Goal: Information Seeking & Learning: Learn about a topic

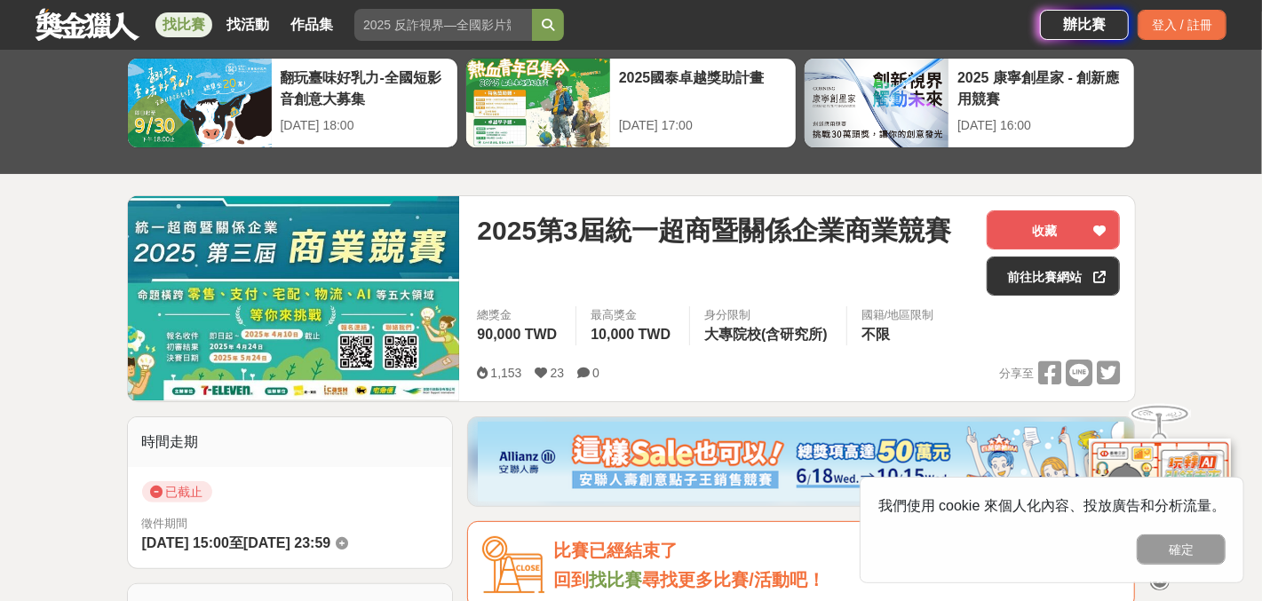
drag, startPoint x: 1274, startPoint y: 115, endPoint x: 1271, endPoint y: 128, distance: 13.6
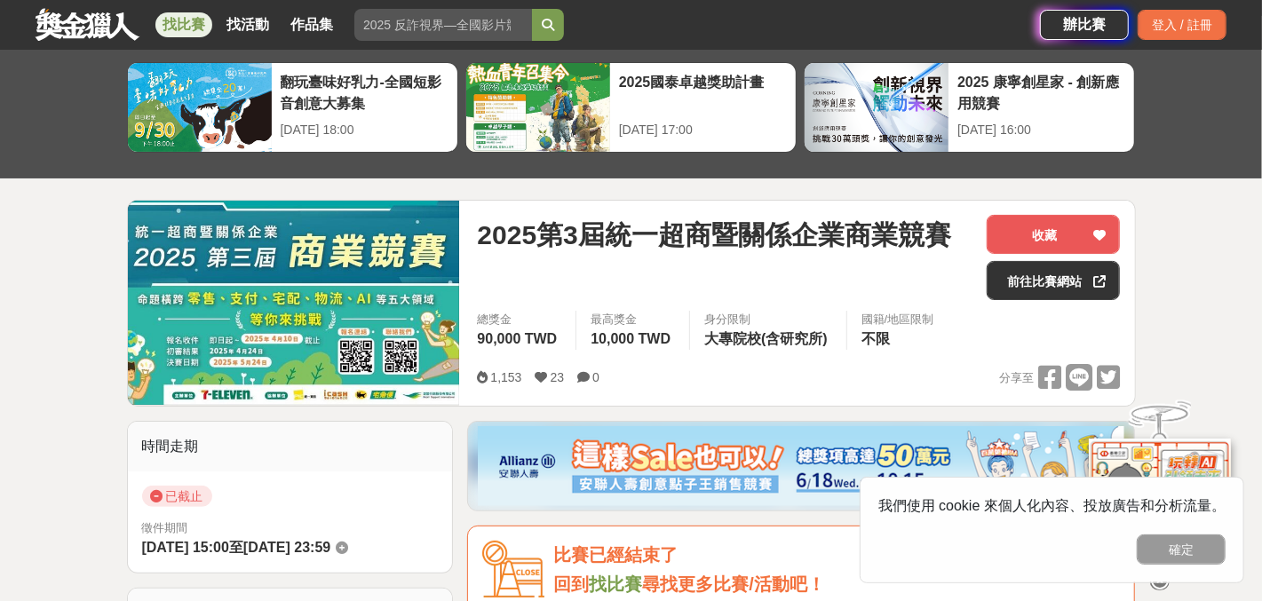
click at [832, 247] on span "2025第3屆統一超商暨關係企業商業競賽" at bounding box center [714, 235] width 474 height 40
click at [1002, 282] on link "前往比賽網站" at bounding box center [1053, 280] width 133 height 39
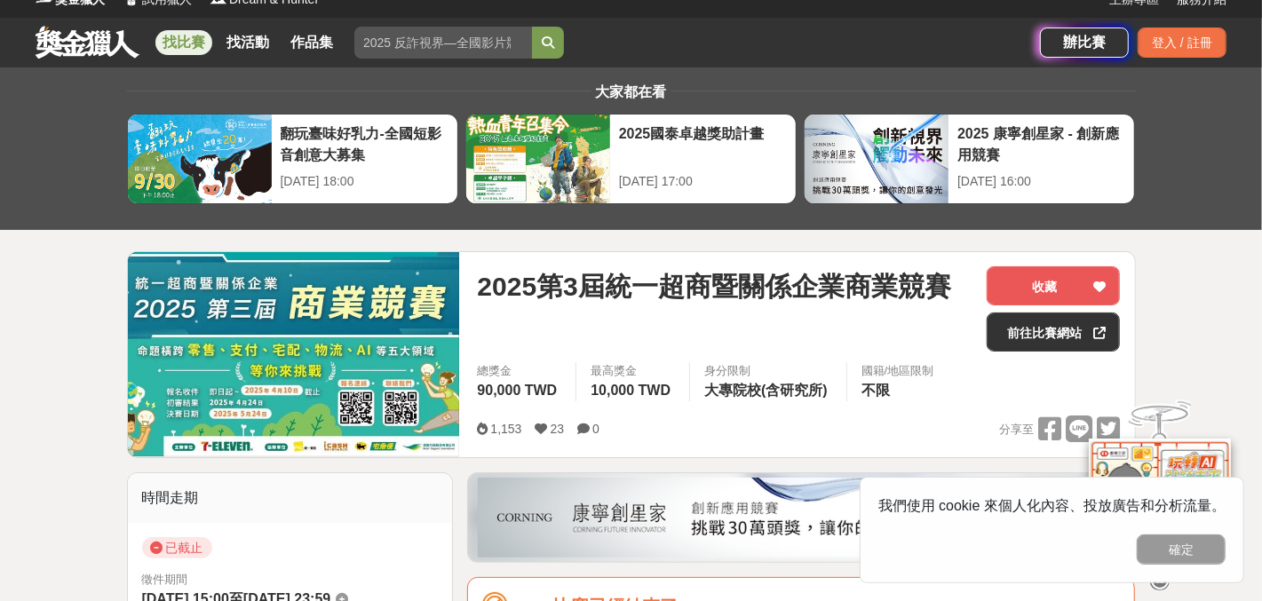
scroll to position [0, 0]
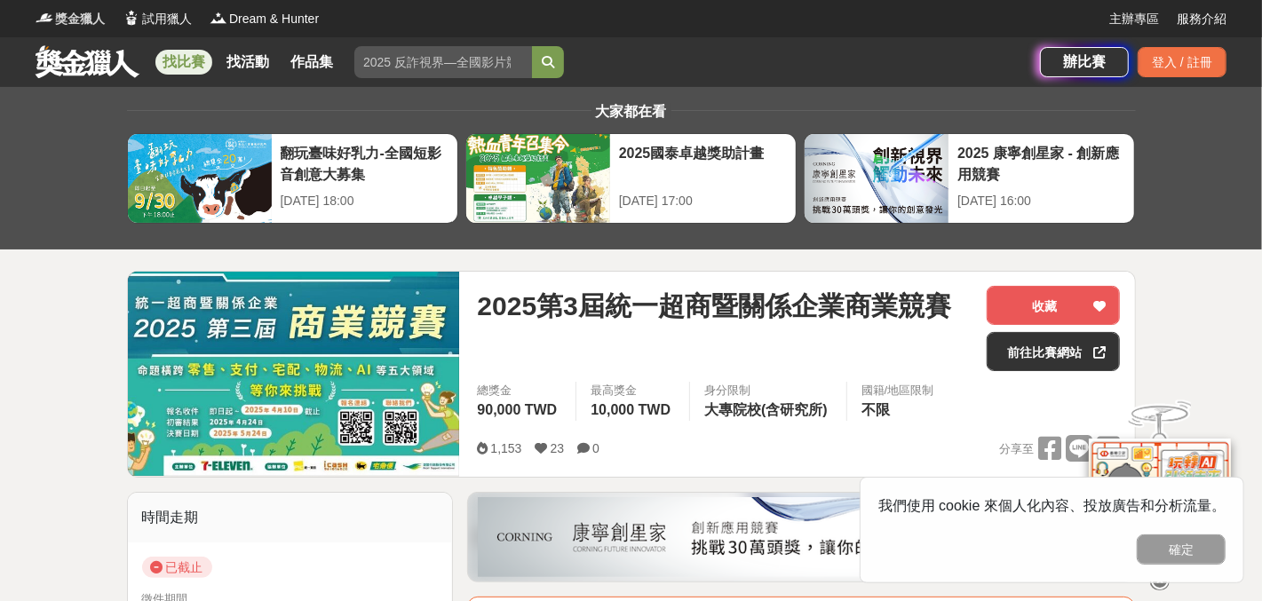
click at [90, 14] on span "獎金獵人" at bounding box center [80, 19] width 50 height 19
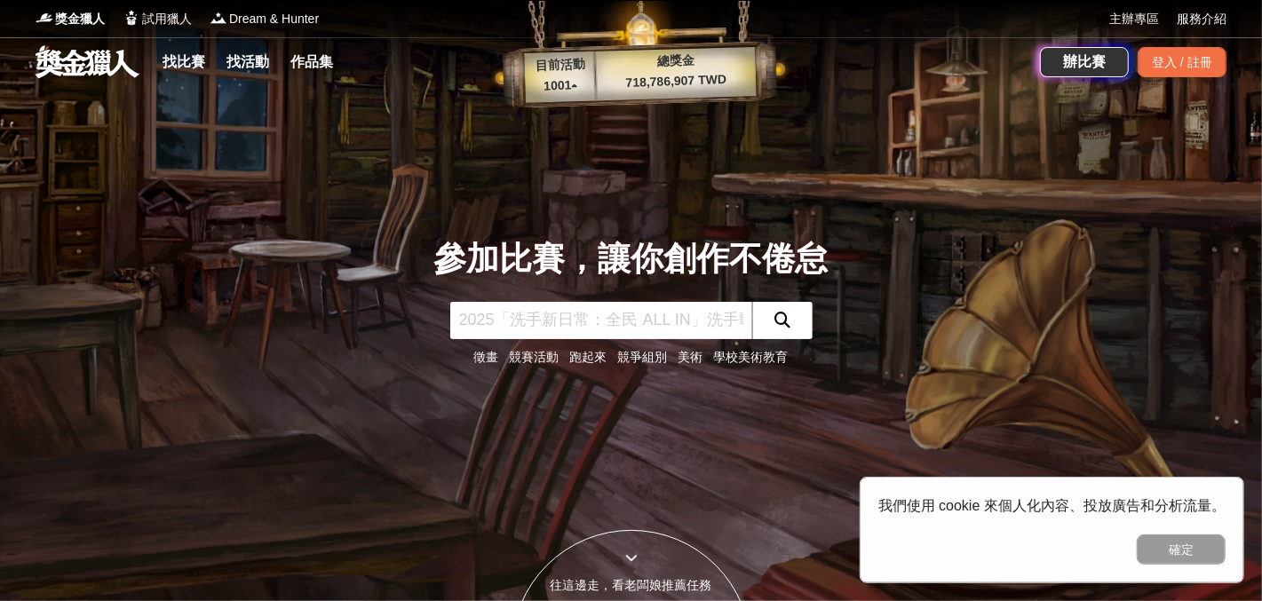
click at [626, 325] on input "text" at bounding box center [601, 320] width 302 height 37
click at [544, 353] on link "競賽活動" at bounding box center [535, 357] width 50 height 14
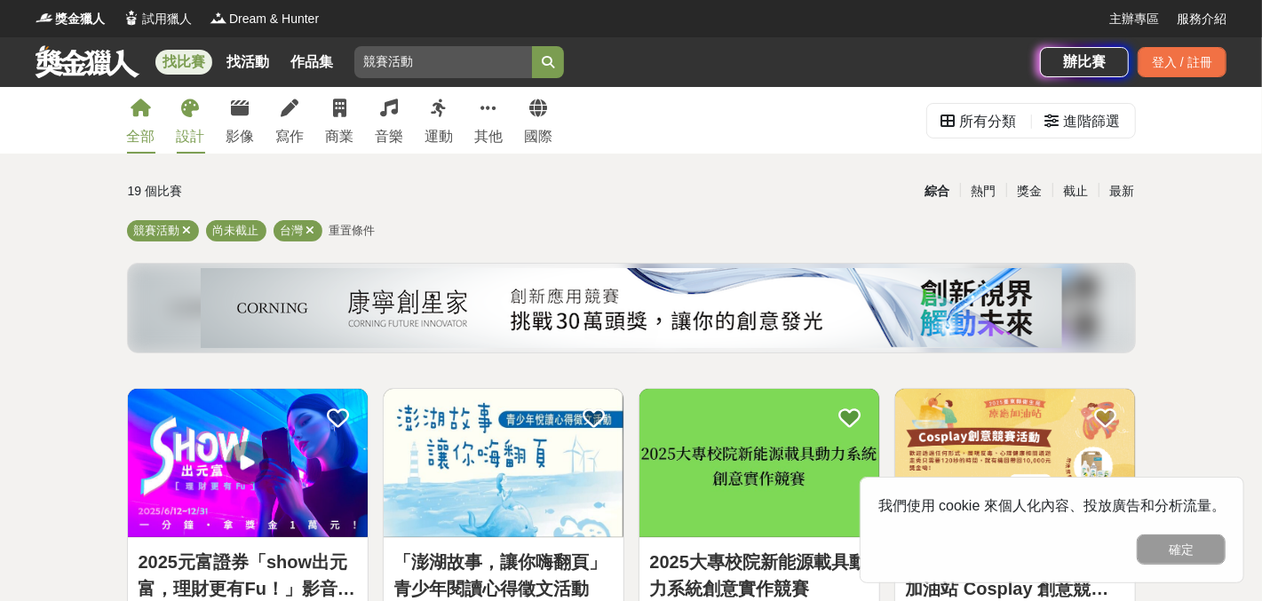
click at [181, 130] on div "設計" at bounding box center [191, 136] width 28 height 21
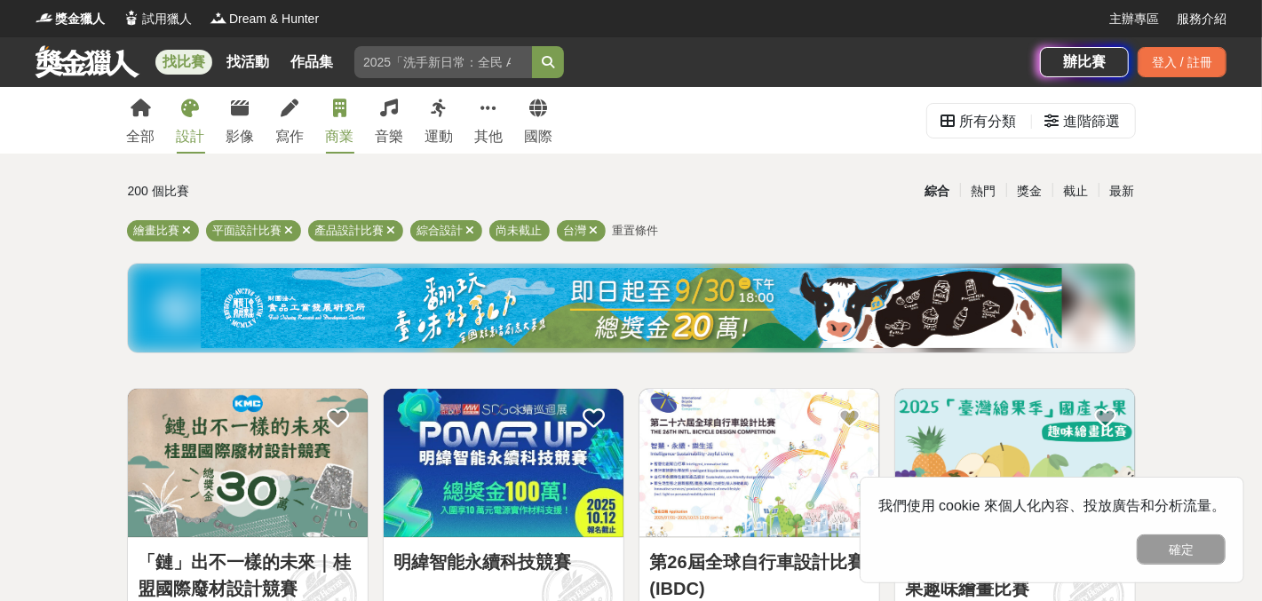
click at [346, 109] on icon at bounding box center [339, 109] width 13 height 18
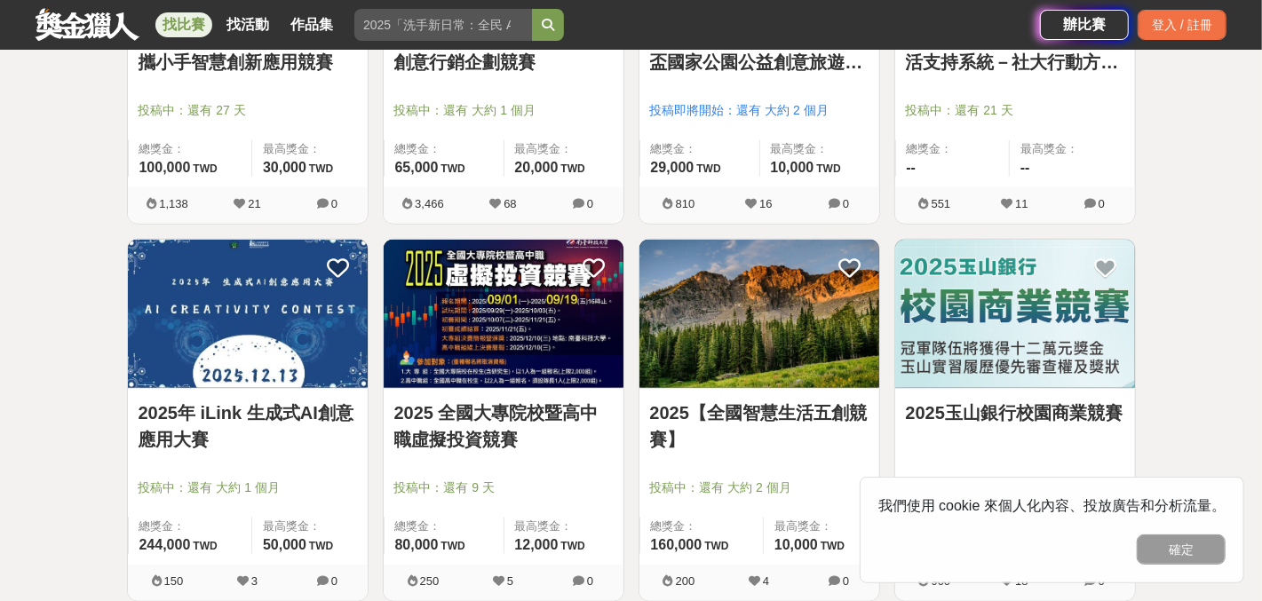
scroll to position [1285, 0]
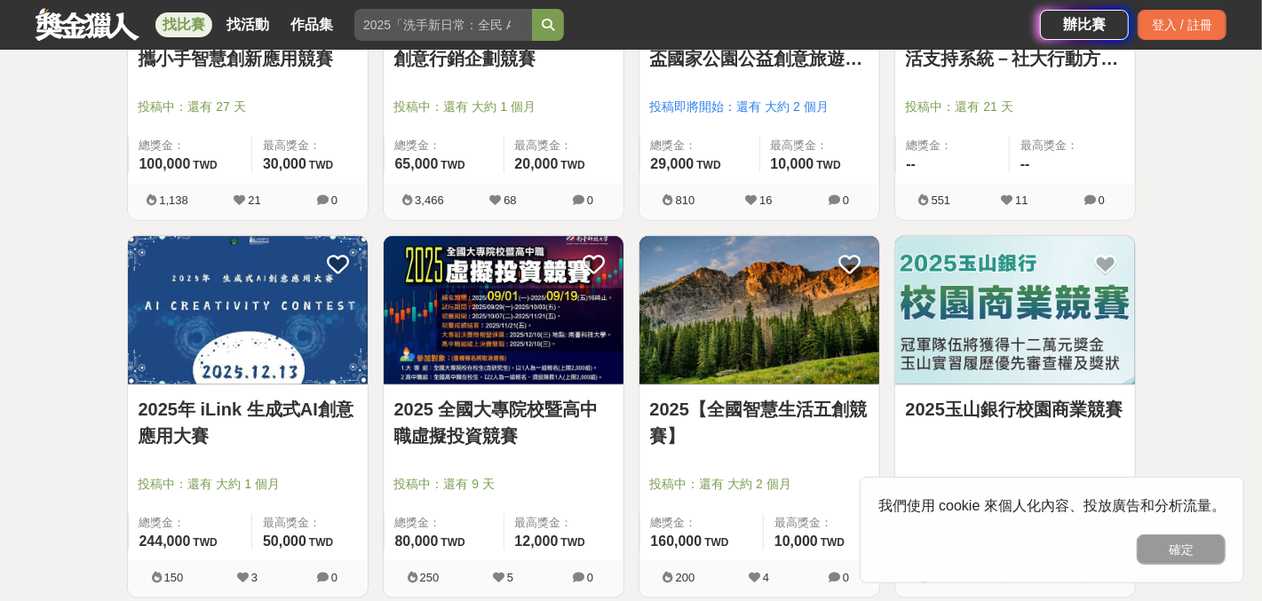
click at [554, 416] on link "2025 全國大專院校暨高中職虛擬投資競賽" at bounding box center [503, 422] width 219 height 53
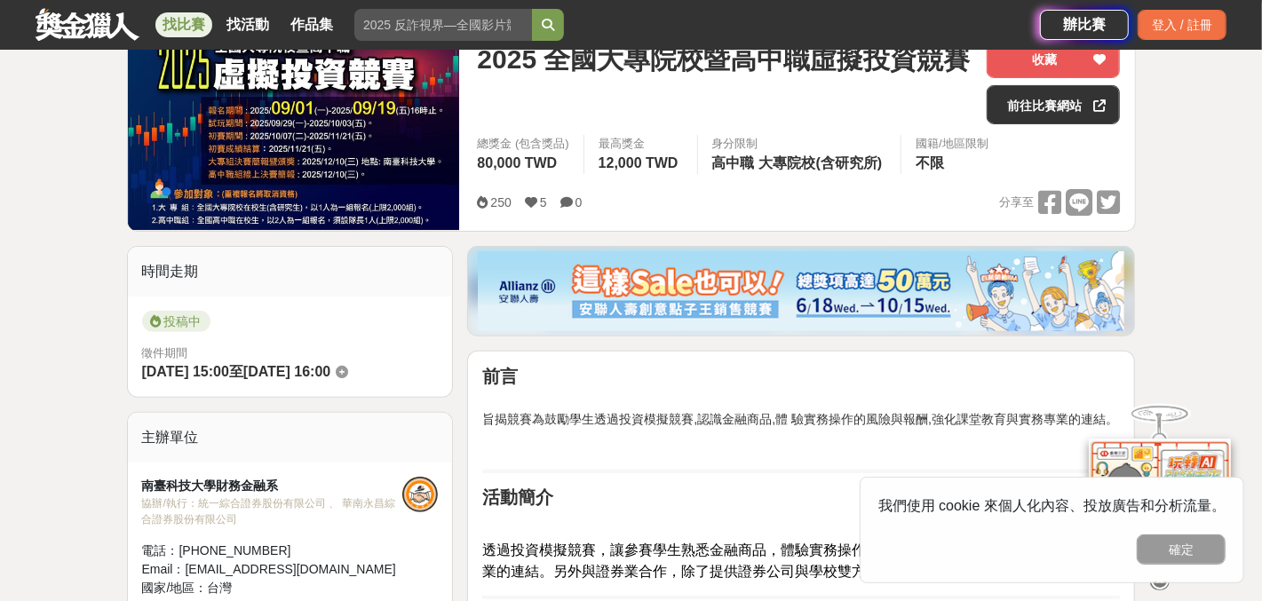
scroll to position [252, 0]
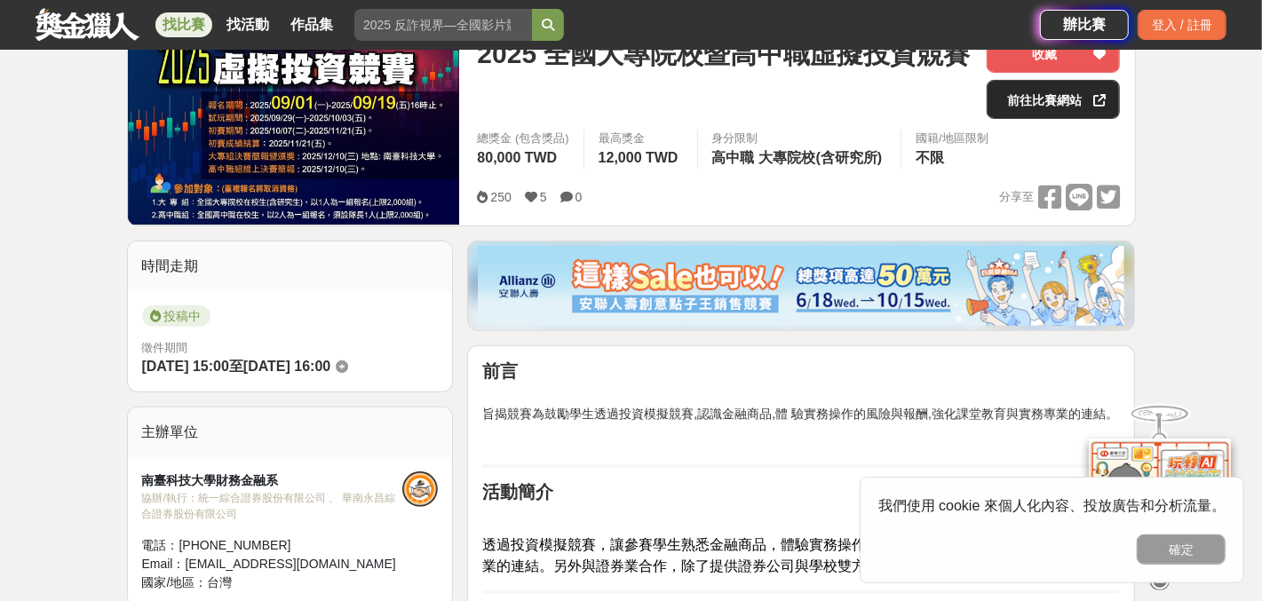
click at [1068, 98] on link "前往比賽網站" at bounding box center [1053, 99] width 133 height 39
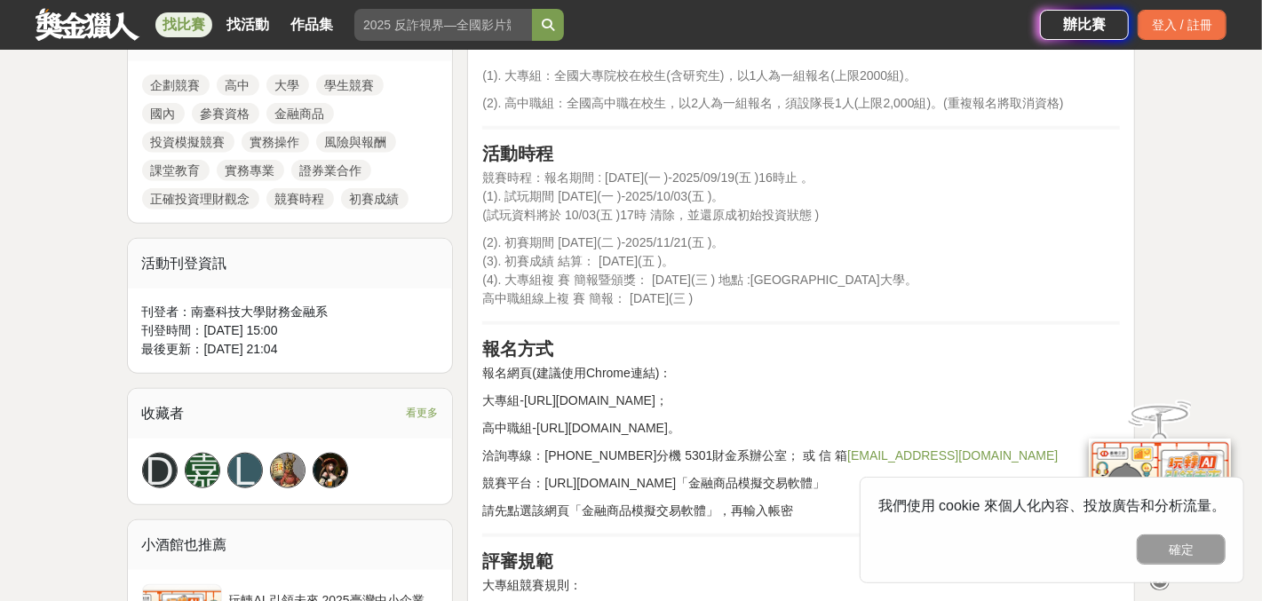
scroll to position [857, 0]
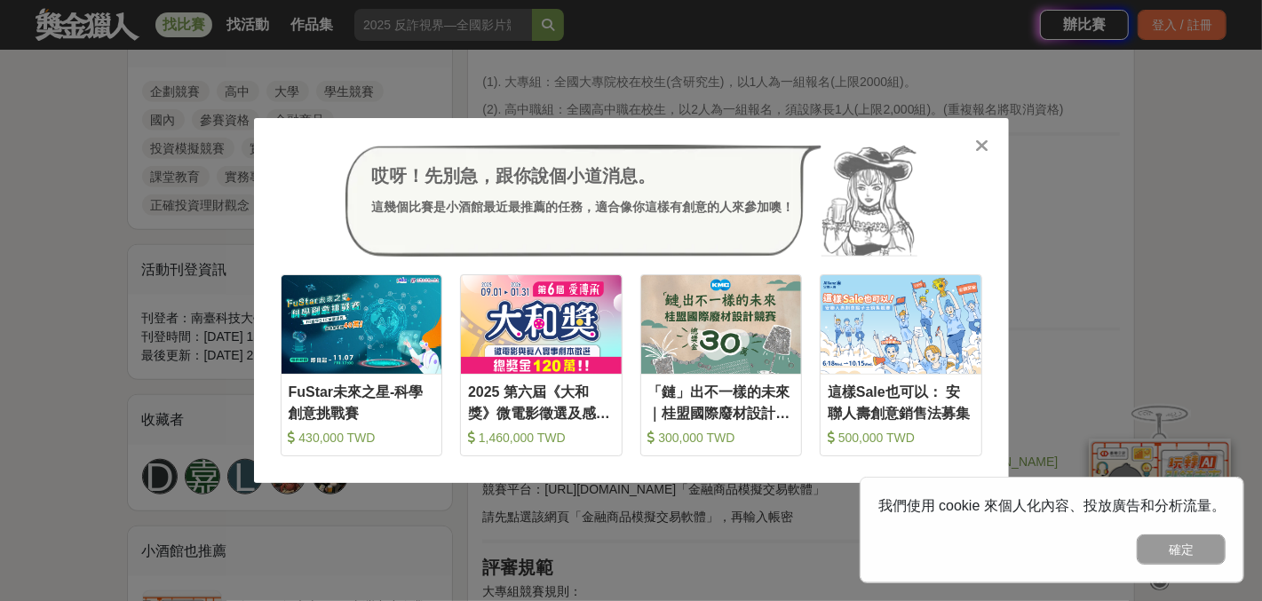
click at [975, 146] on icon at bounding box center [981, 146] width 13 height 18
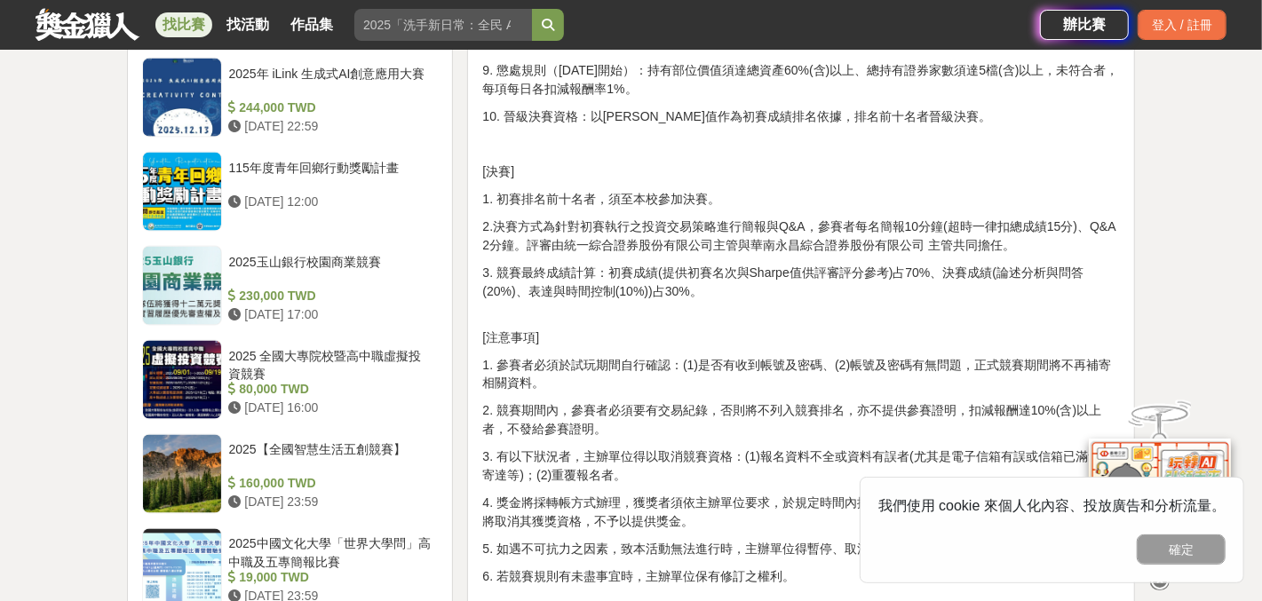
scroll to position [1241, 0]
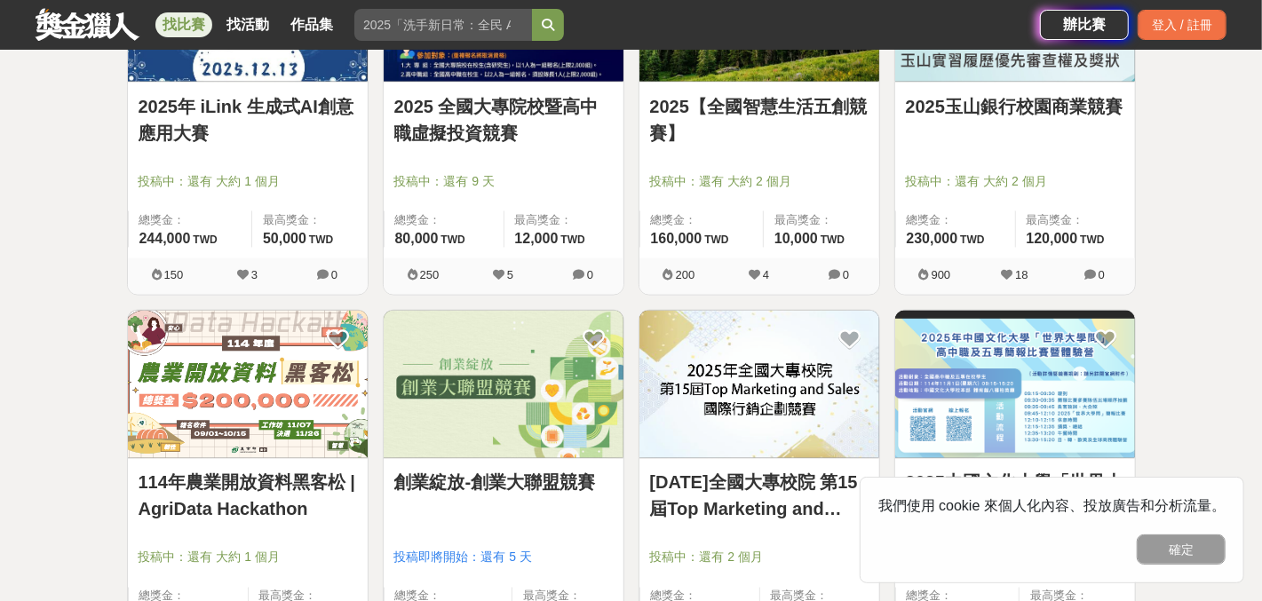
scroll to position [1573, 0]
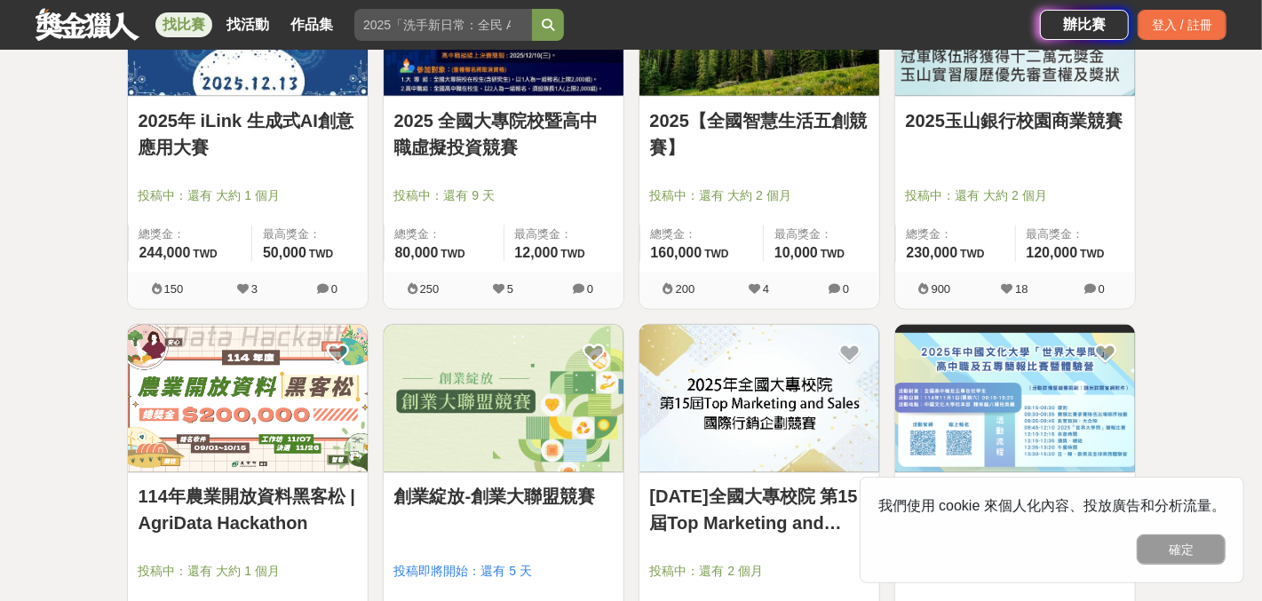
click at [1002, 134] on link "2025玉山銀行校園商業競賽" at bounding box center [1015, 120] width 219 height 27
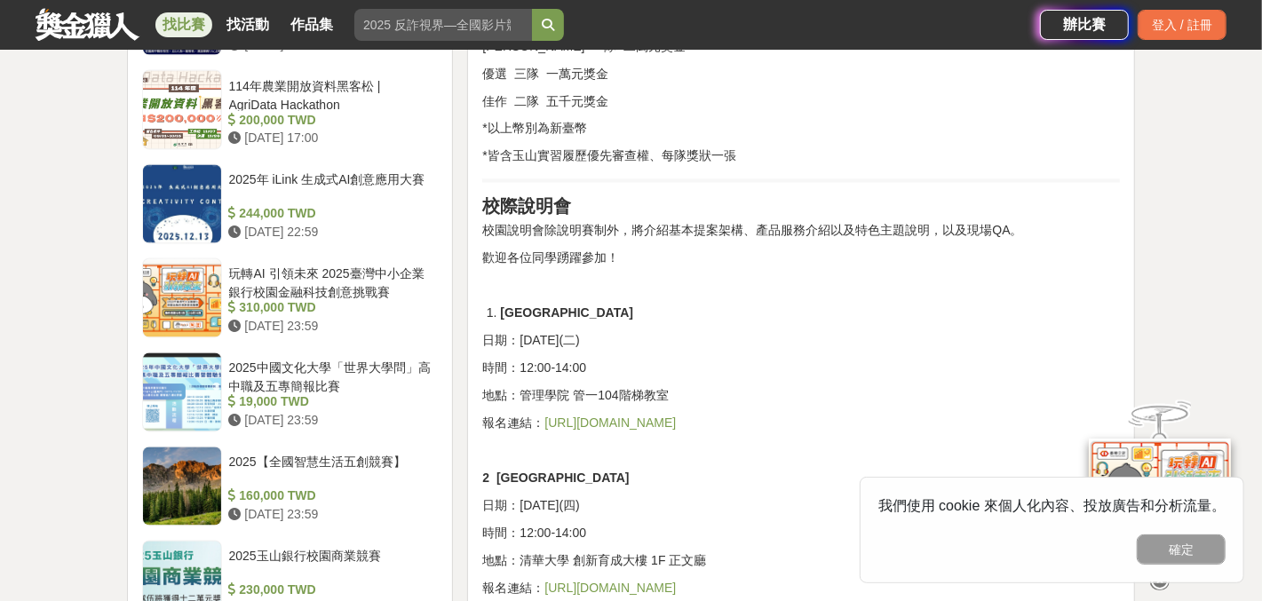
scroll to position [1907, 0]
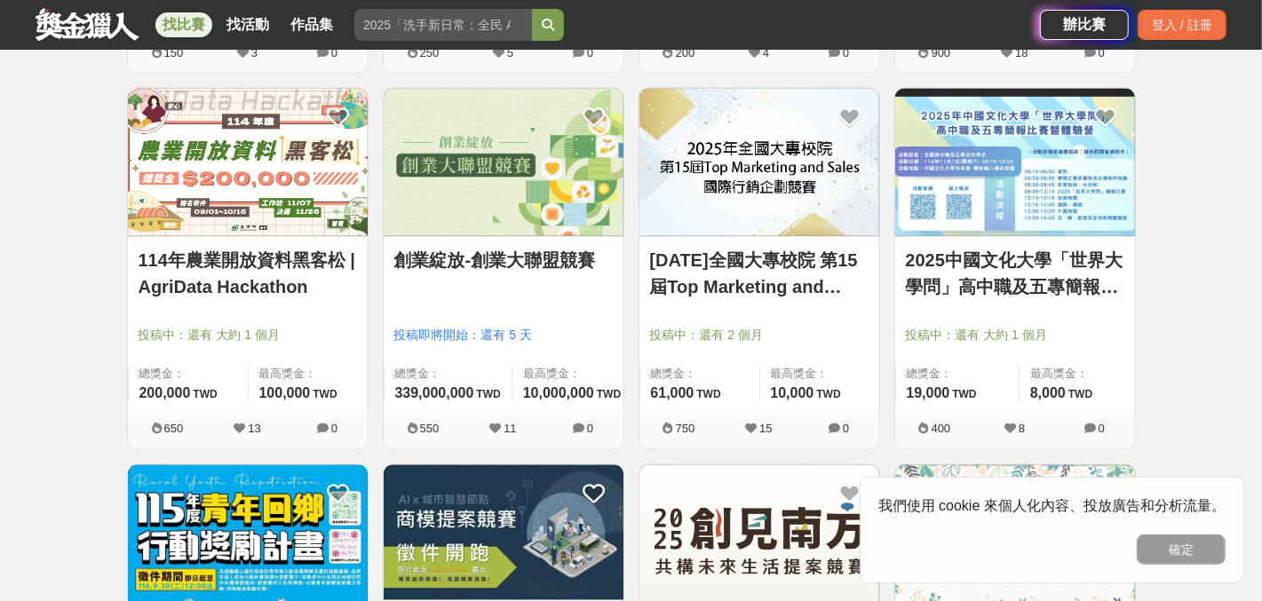
scroll to position [1758, 0]
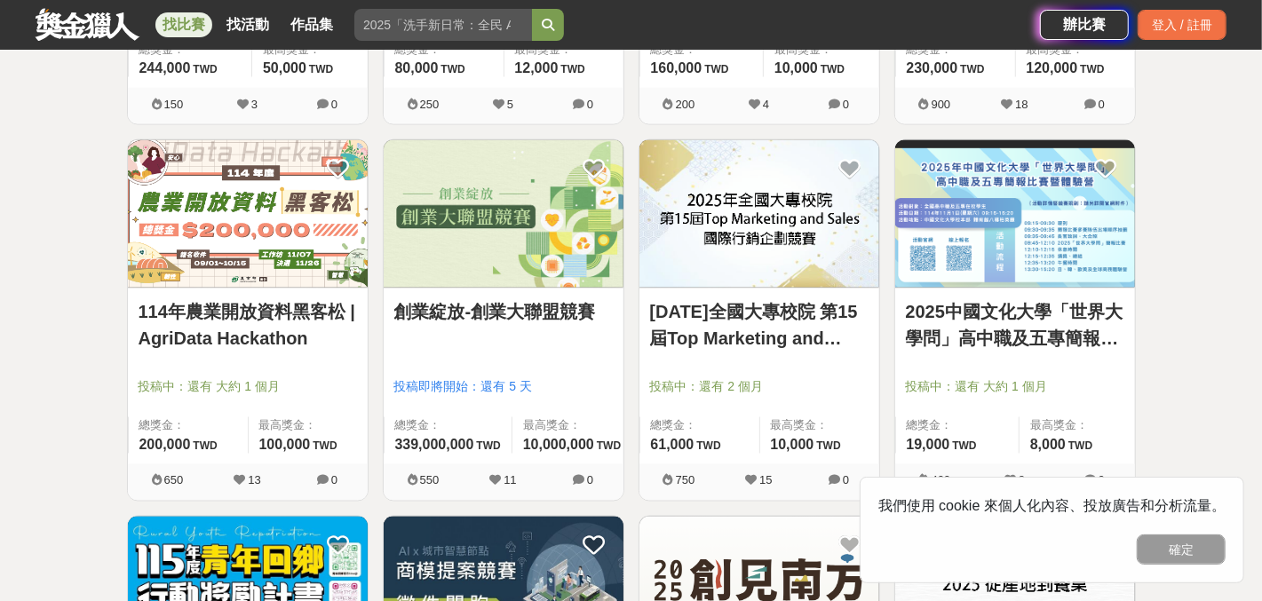
click at [551, 311] on link "創業綻放-創業大聯盟競賽" at bounding box center [503, 312] width 219 height 27
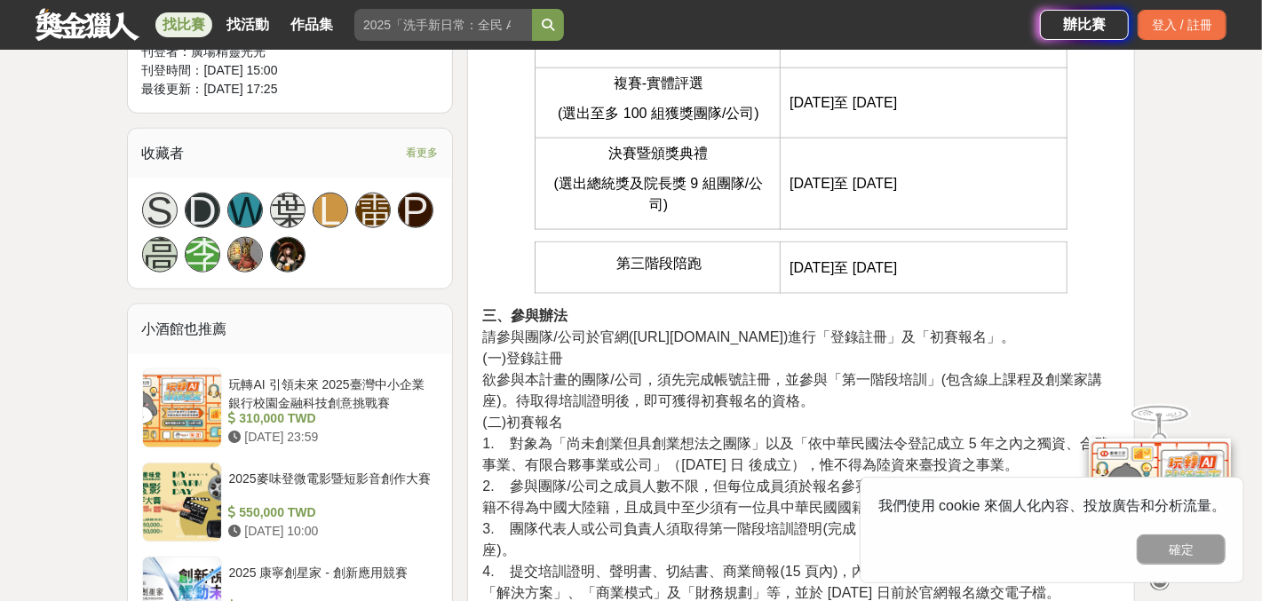
scroll to position [1254, 0]
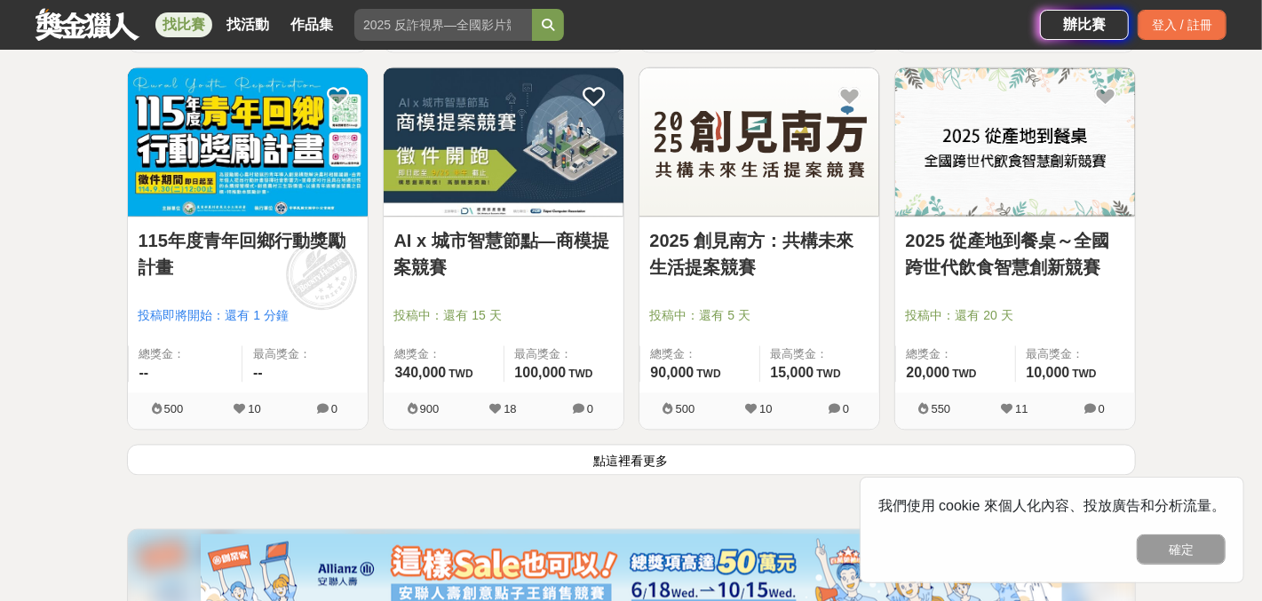
scroll to position [2201, 0]
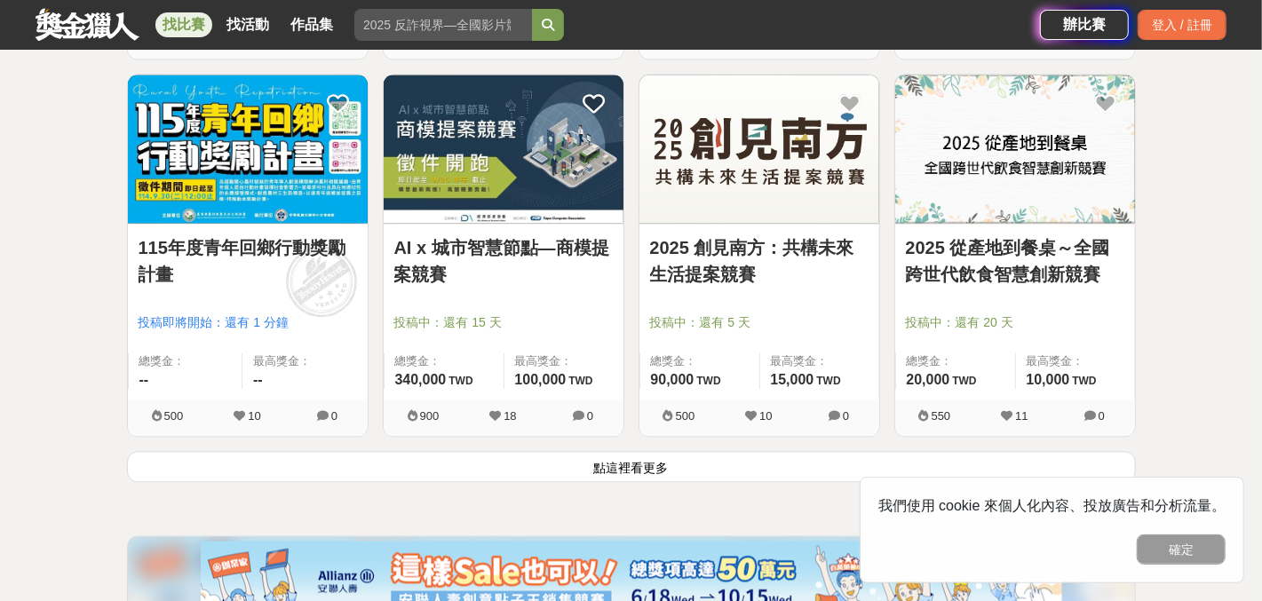
click at [771, 468] on button "點這裡看更多" at bounding box center [631, 466] width 1009 height 31
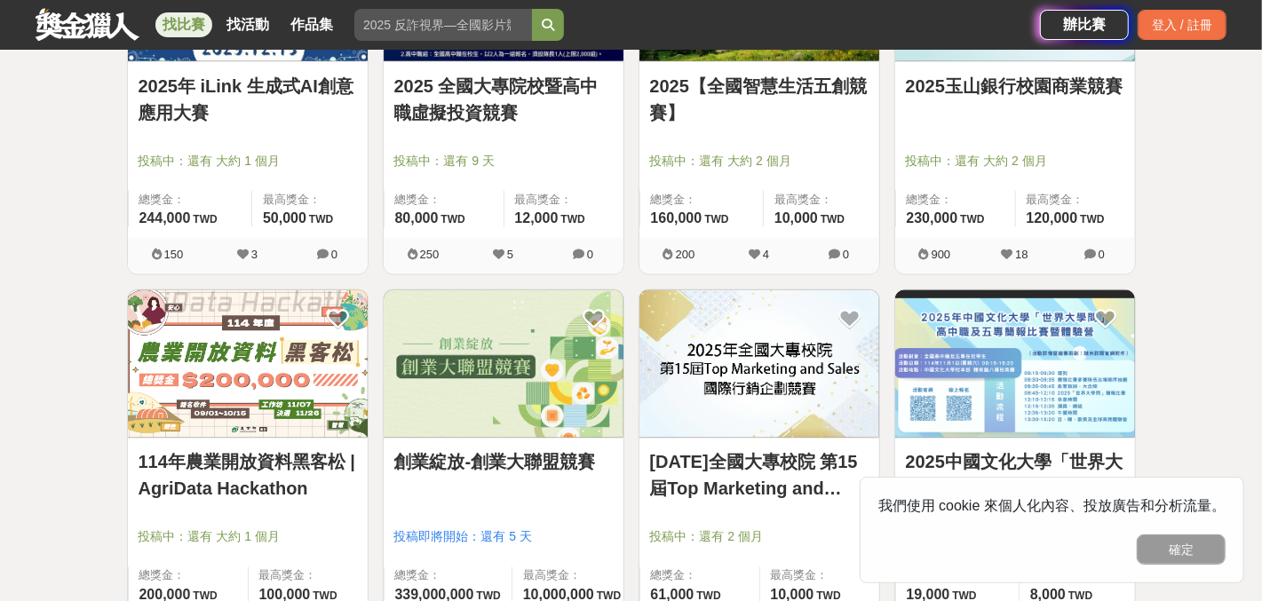
scroll to position [1779, 0]
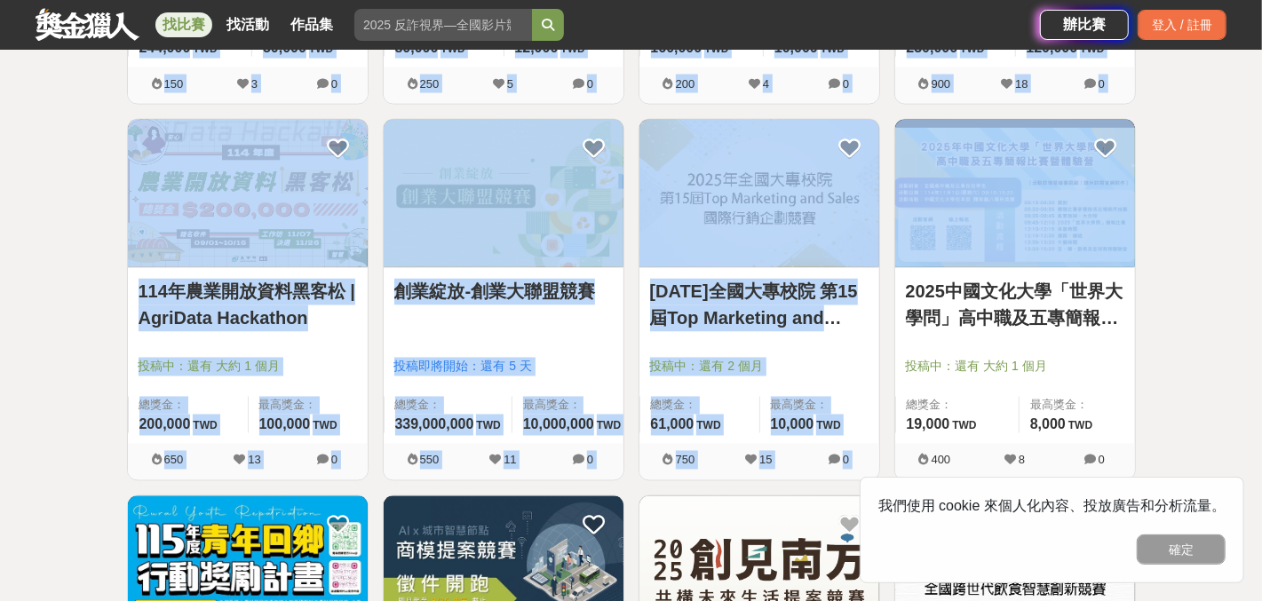
drag, startPoint x: 1258, startPoint y: 241, endPoint x: 1253, endPoint y: 44, distance: 197.3
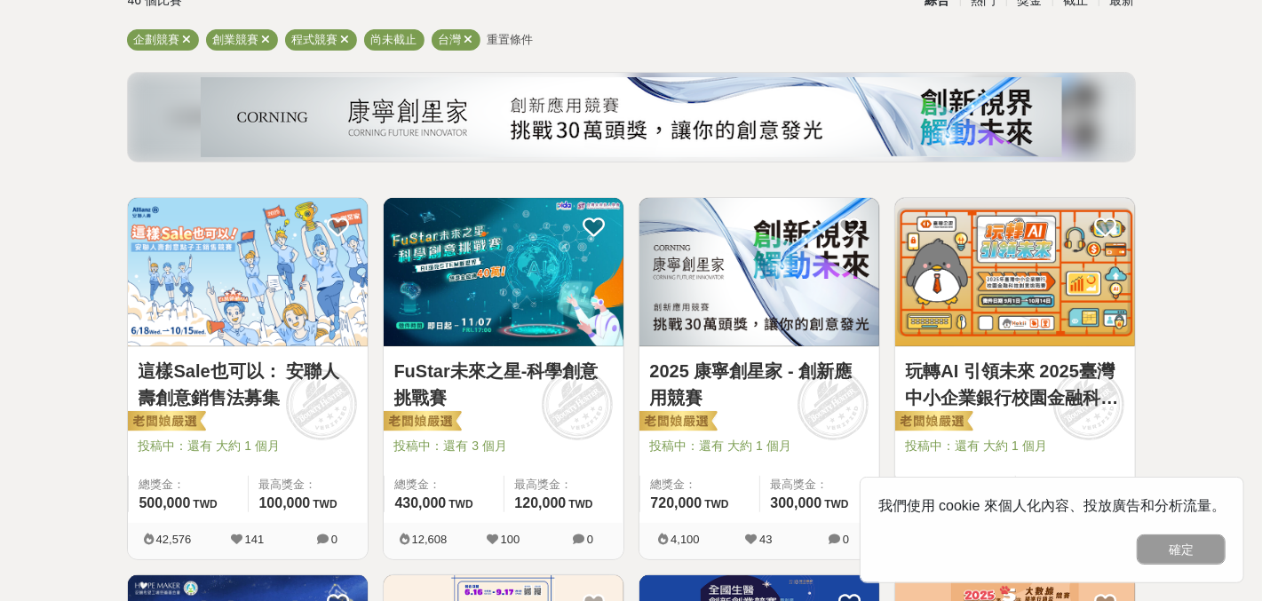
scroll to position [0, 0]
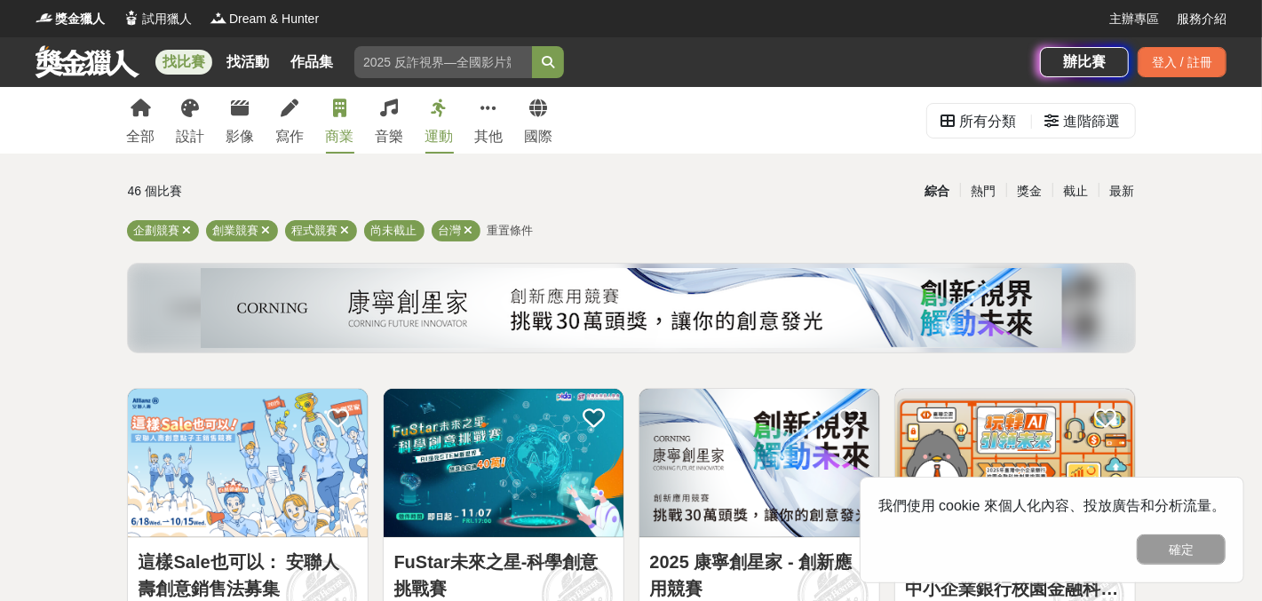
click at [426, 97] on link "運動" at bounding box center [440, 120] width 28 height 67
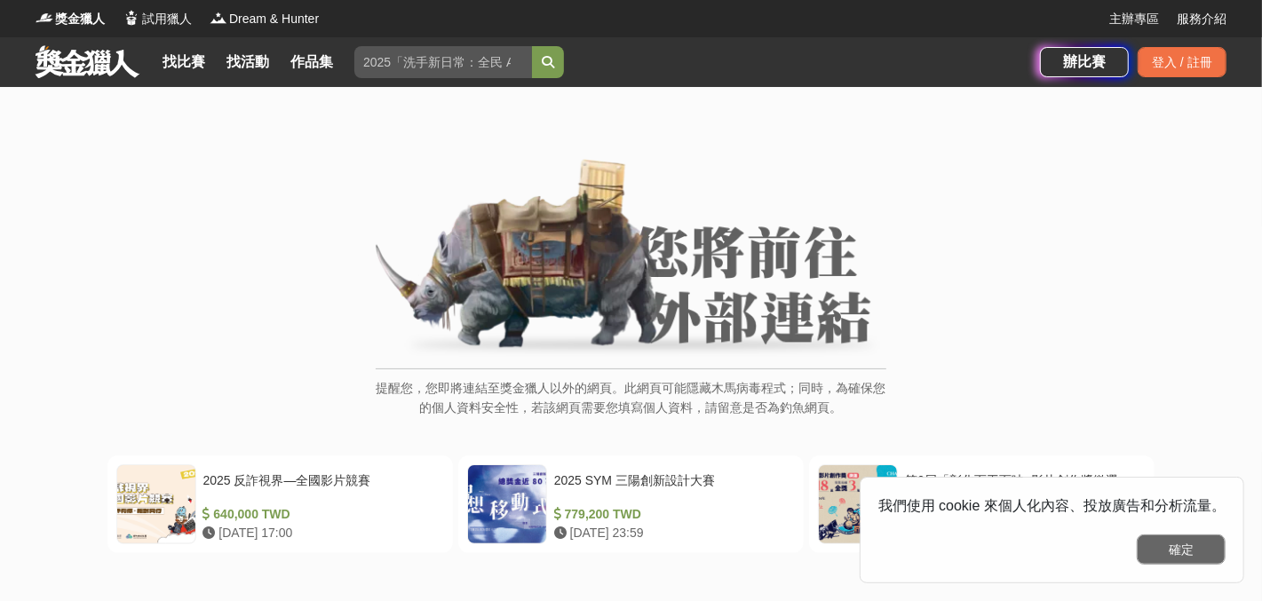
click at [1167, 552] on button "確定" at bounding box center [1181, 550] width 89 height 30
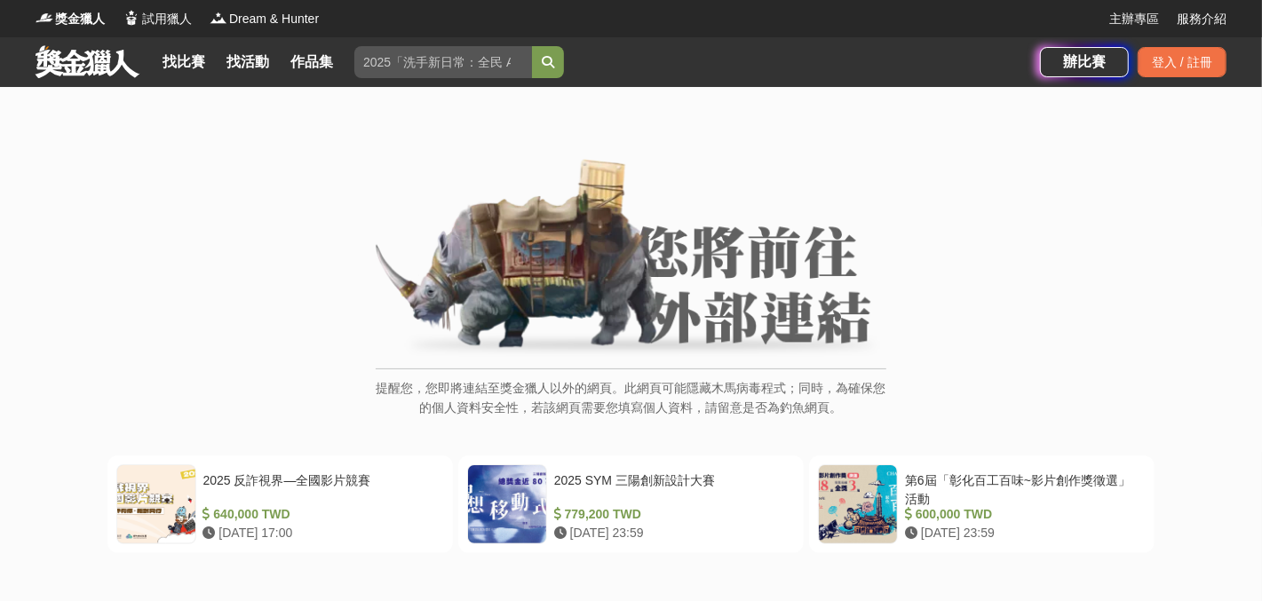
click at [649, 265] on img at bounding box center [631, 259] width 511 height 201
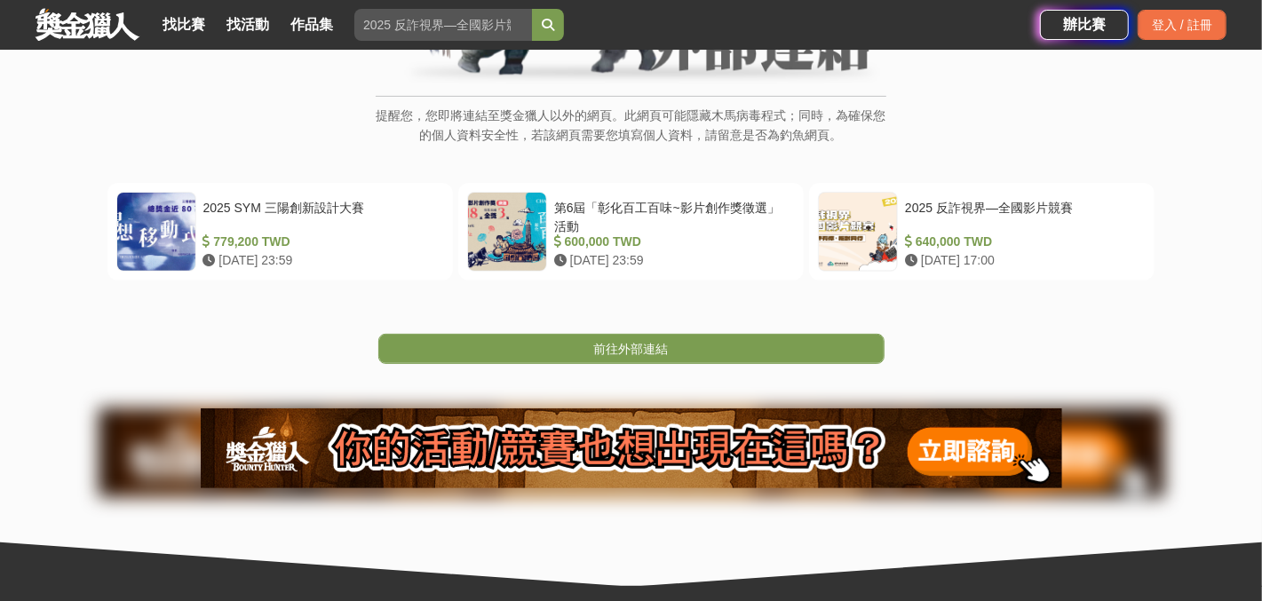
scroll to position [304, 0]
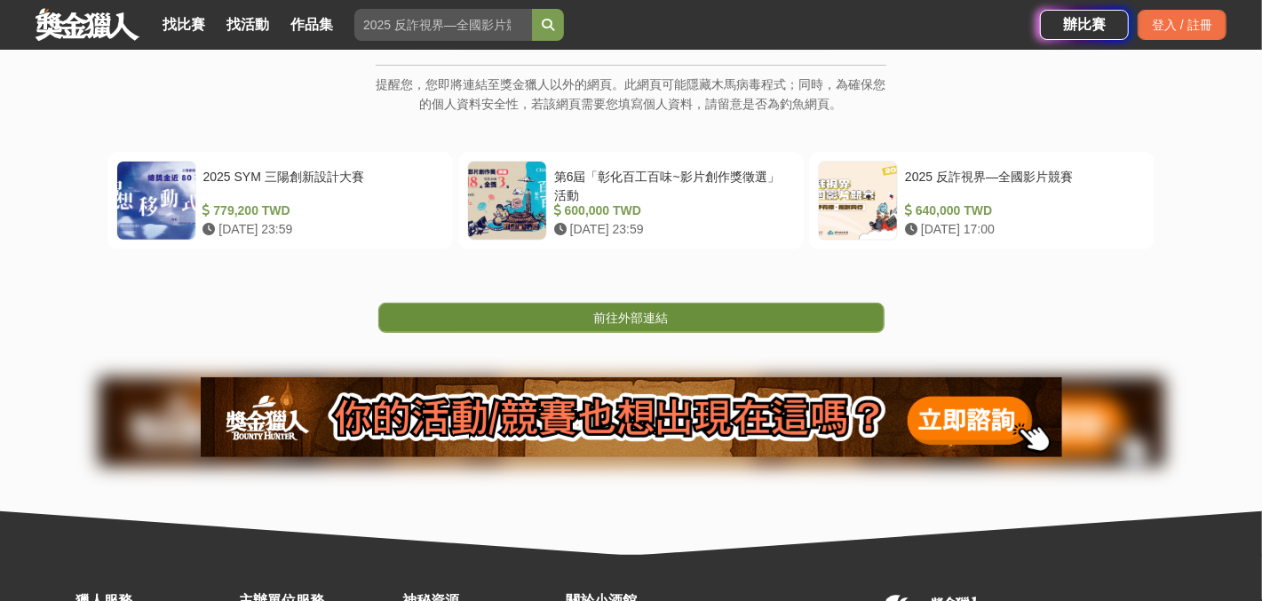
click at [634, 325] on link "前往外部連結" at bounding box center [631, 318] width 506 height 30
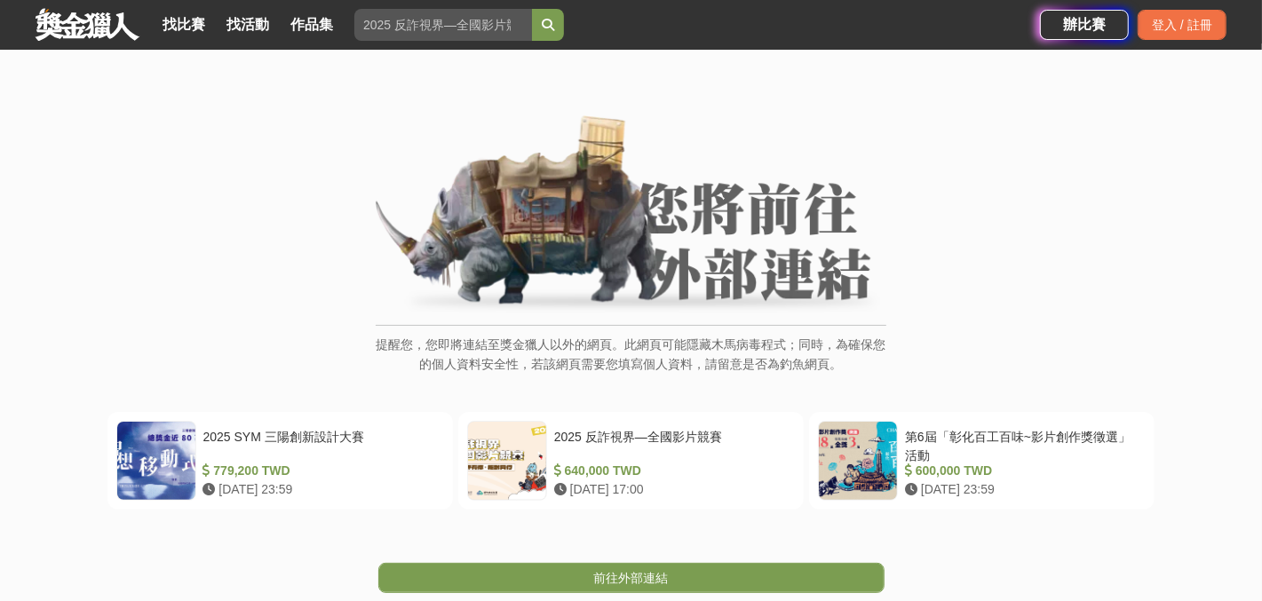
scroll to position [23, 0]
